Goal: Find specific page/section: Find specific page/section

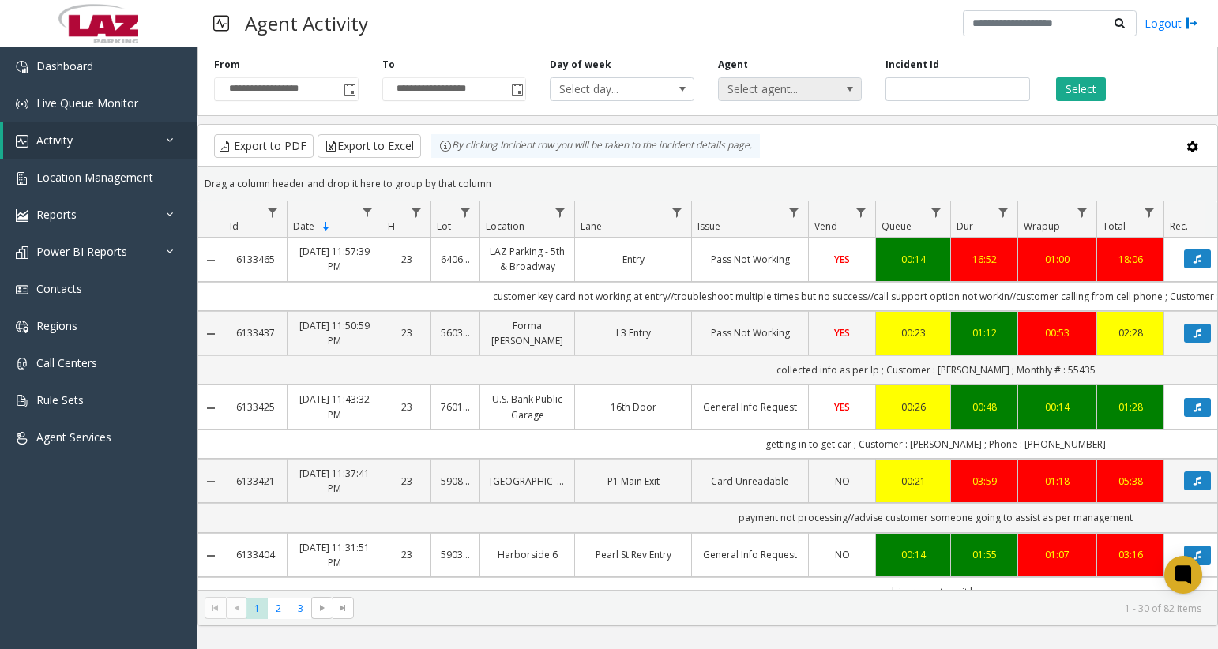
click at [759, 90] on span "Select agent..." at bounding box center [776, 89] width 114 height 22
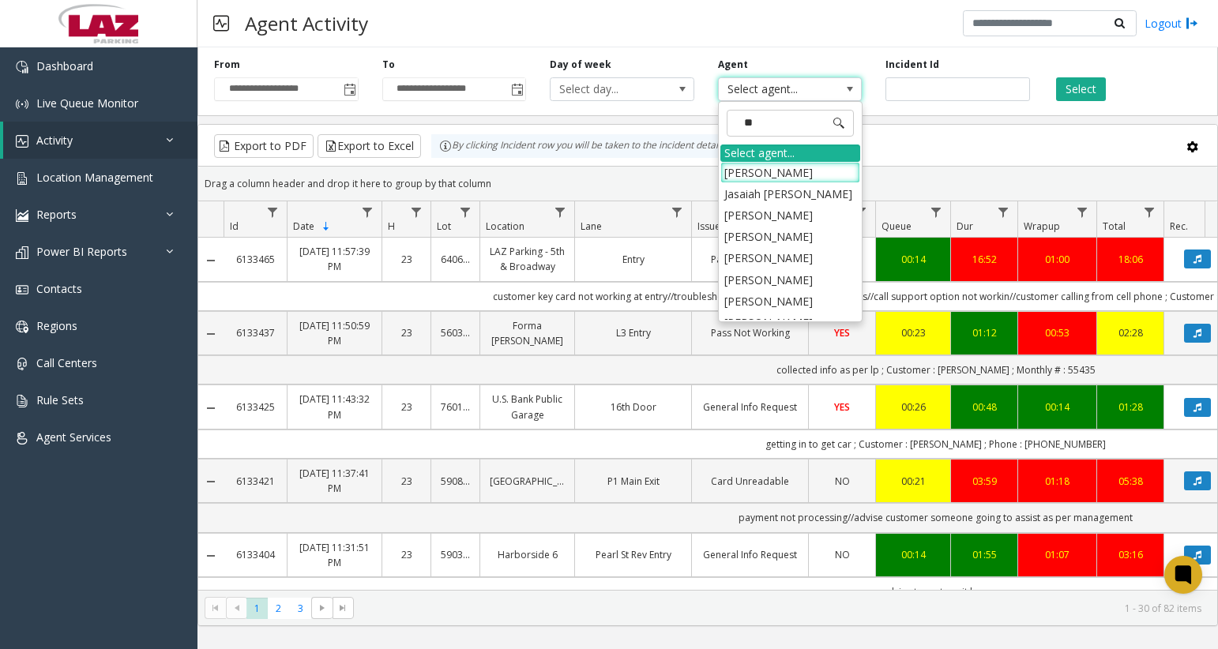
type input "***"
click at [790, 287] on li "[PERSON_NAME]" at bounding box center [790, 297] width 140 height 21
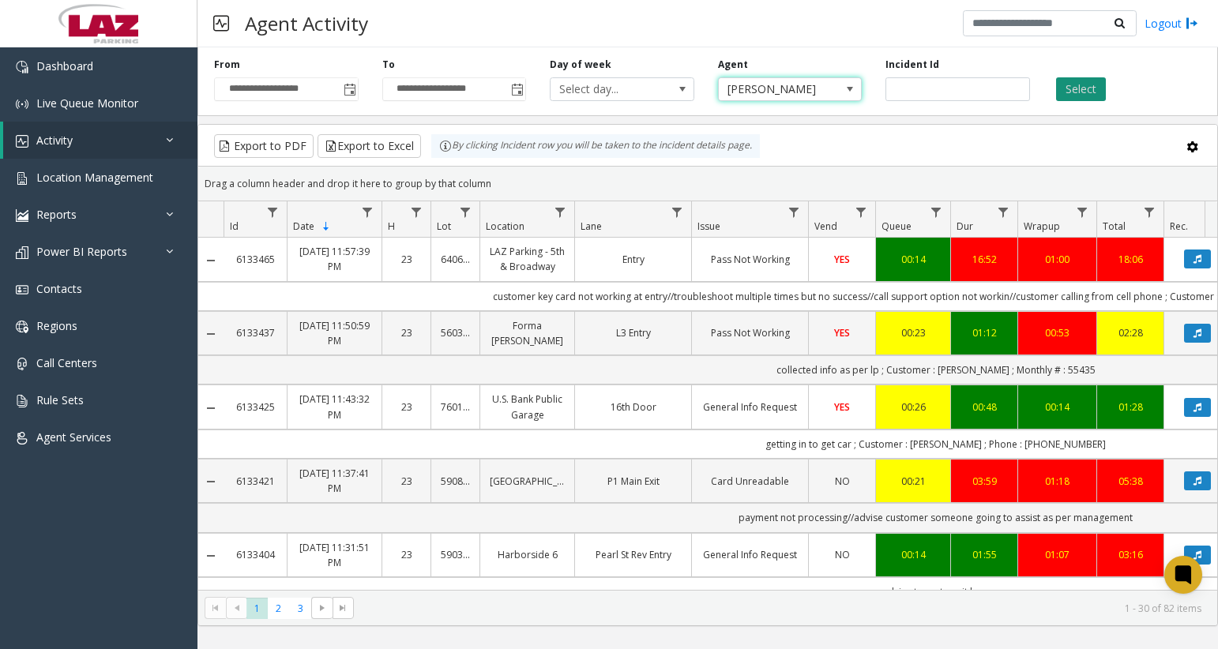
click at [1068, 92] on button "Select" at bounding box center [1081, 89] width 50 height 24
